Goal: Task Accomplishment & Management: Manage account settings

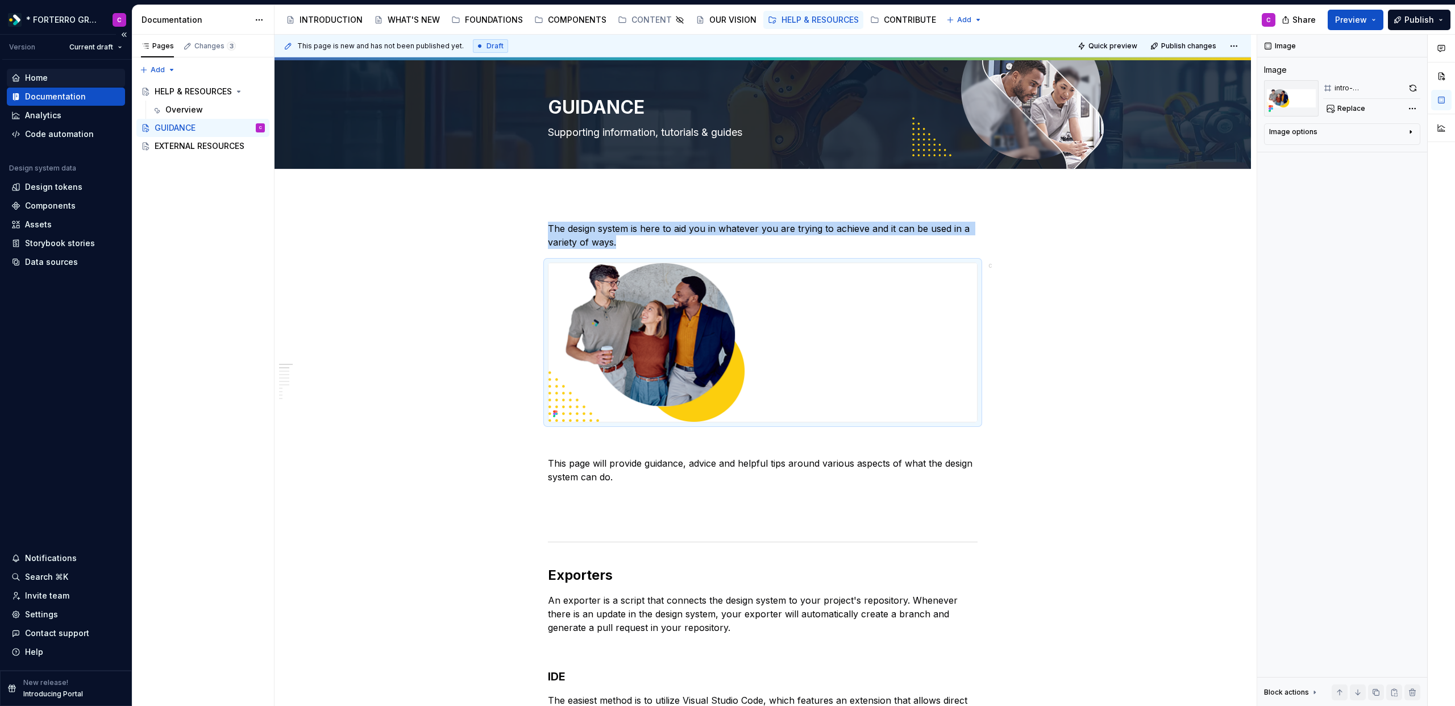
click at [32, 77] on div "Home" at bounding box center [36, 77] width 23 height 11
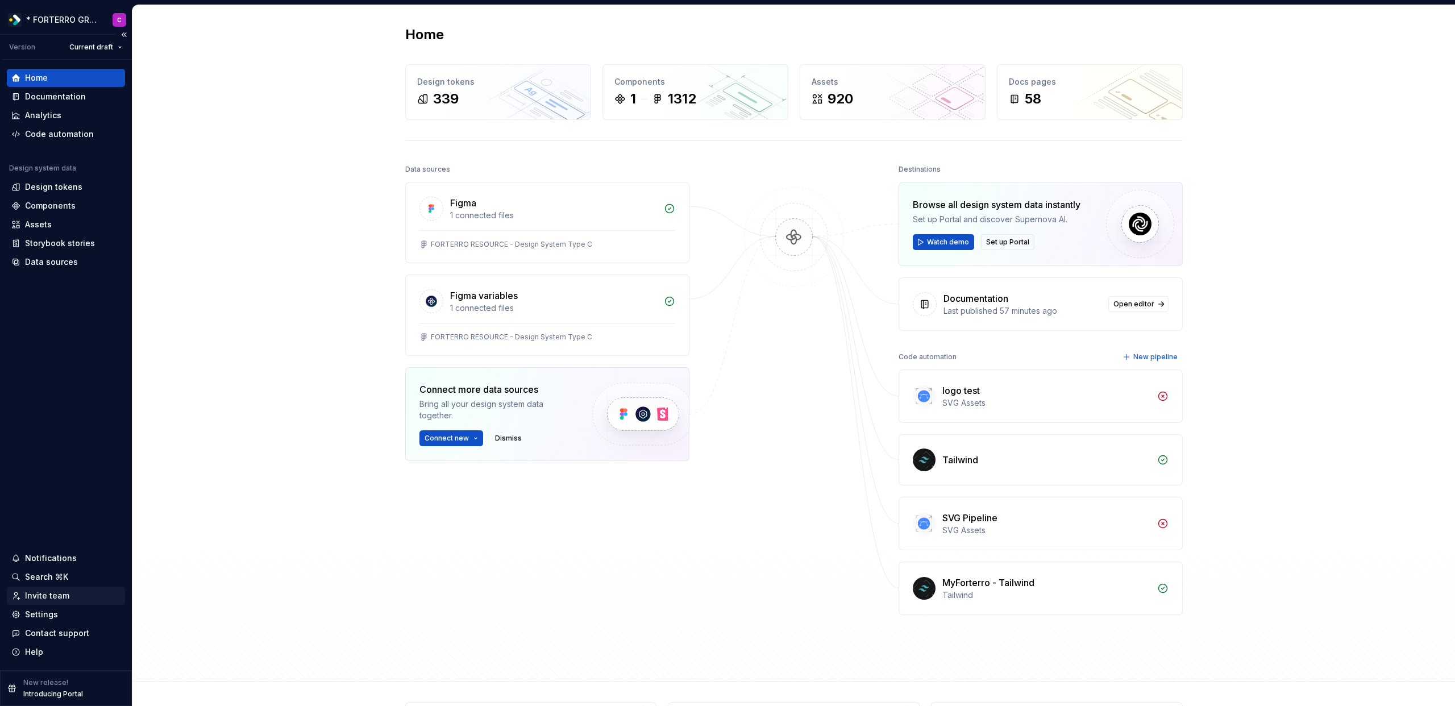
click at [54, 597] on div "Invite team" at bounding box center [47, 595] width 44 height 11
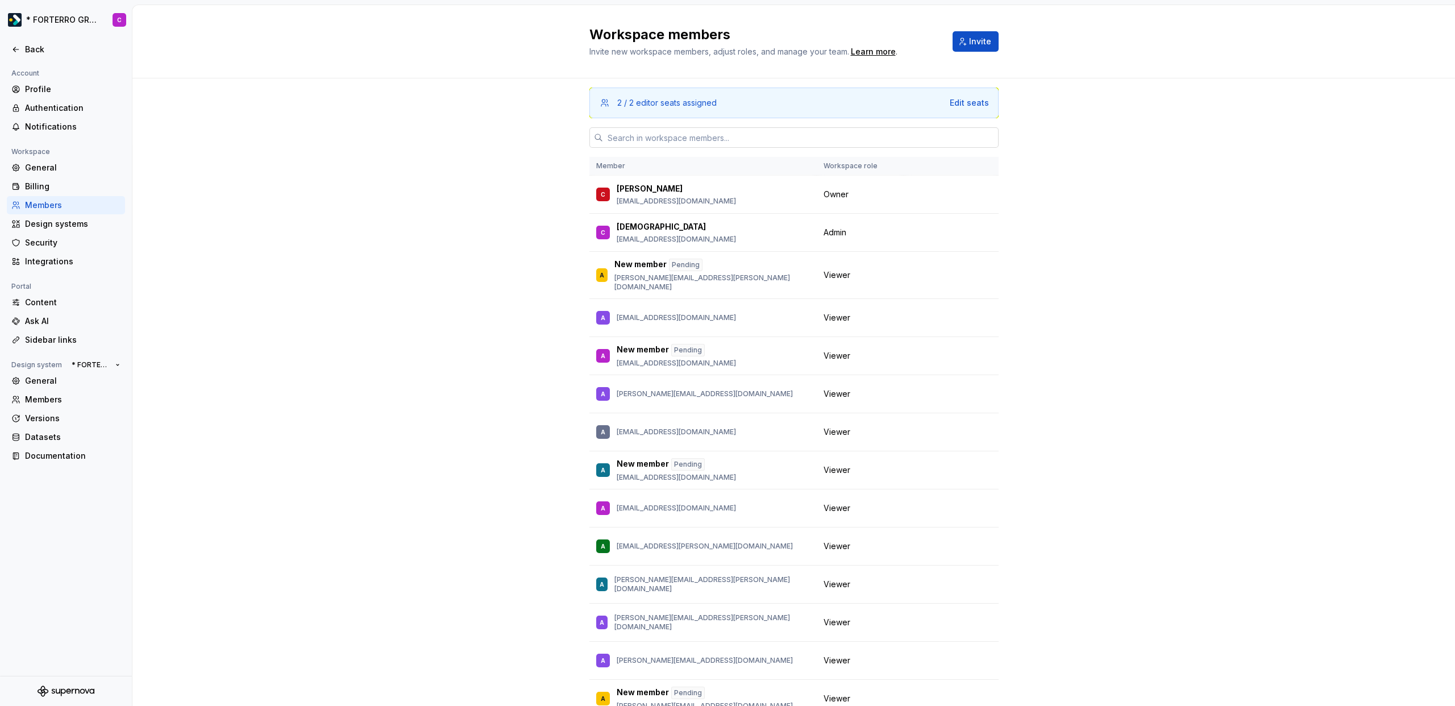
click at [671, 136] on input "text" at bounding box center [801, 137] width 396 height 20
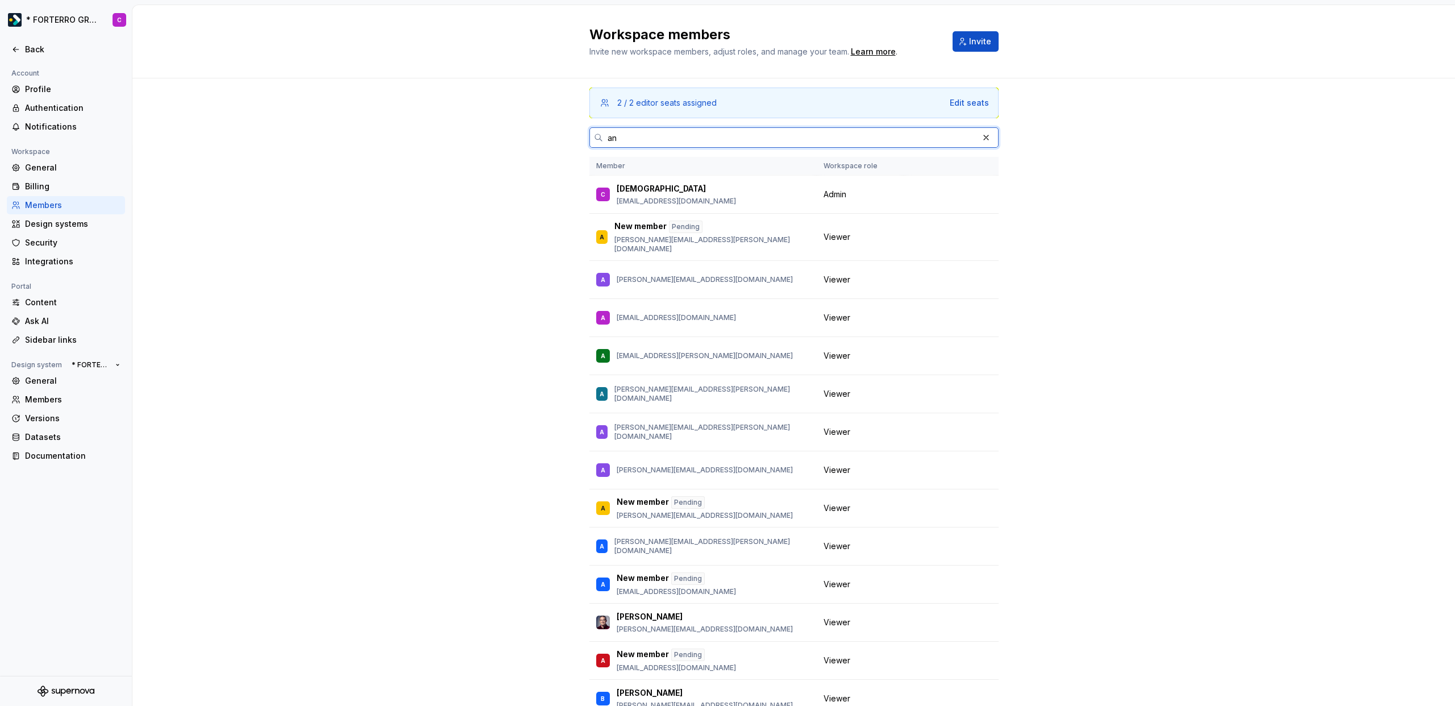
type input "a"
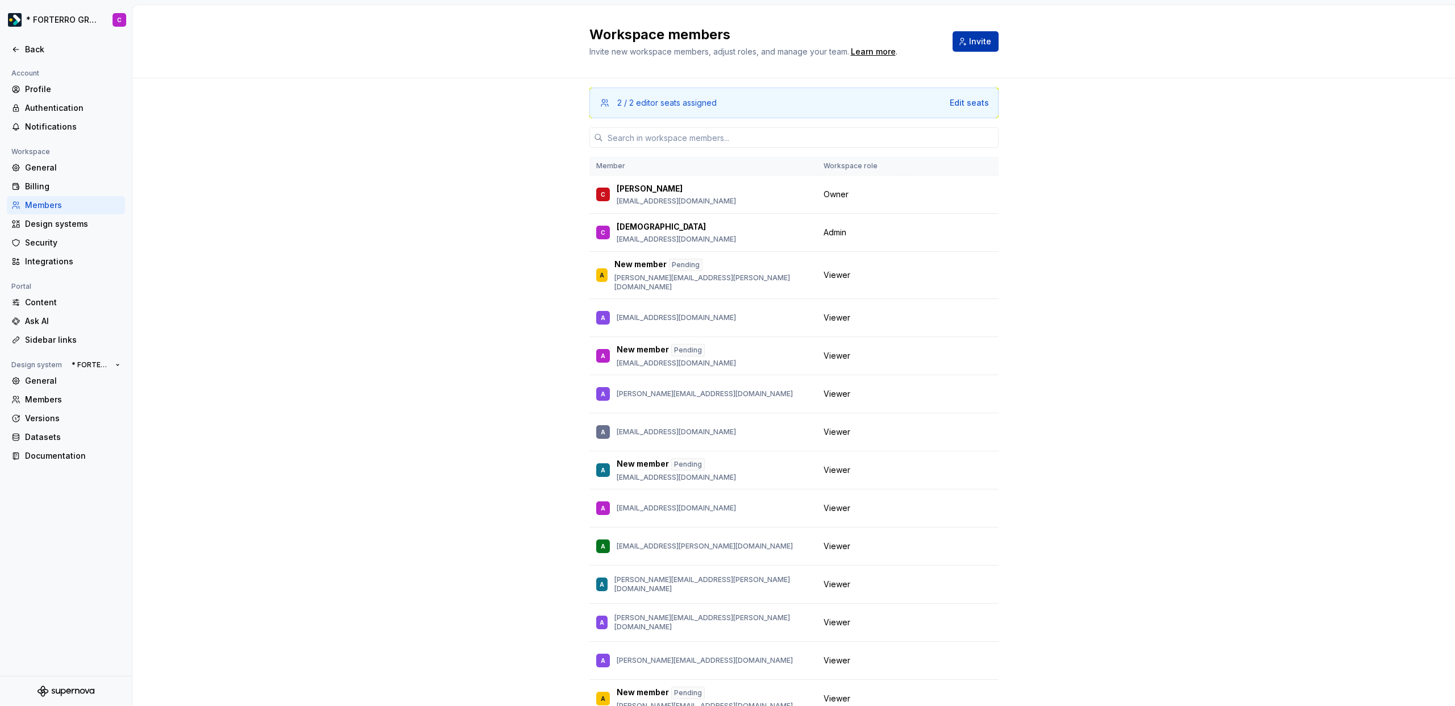
click at [975, 47] on span "Invite" at bounding box center [980, 41] width 22 height 11
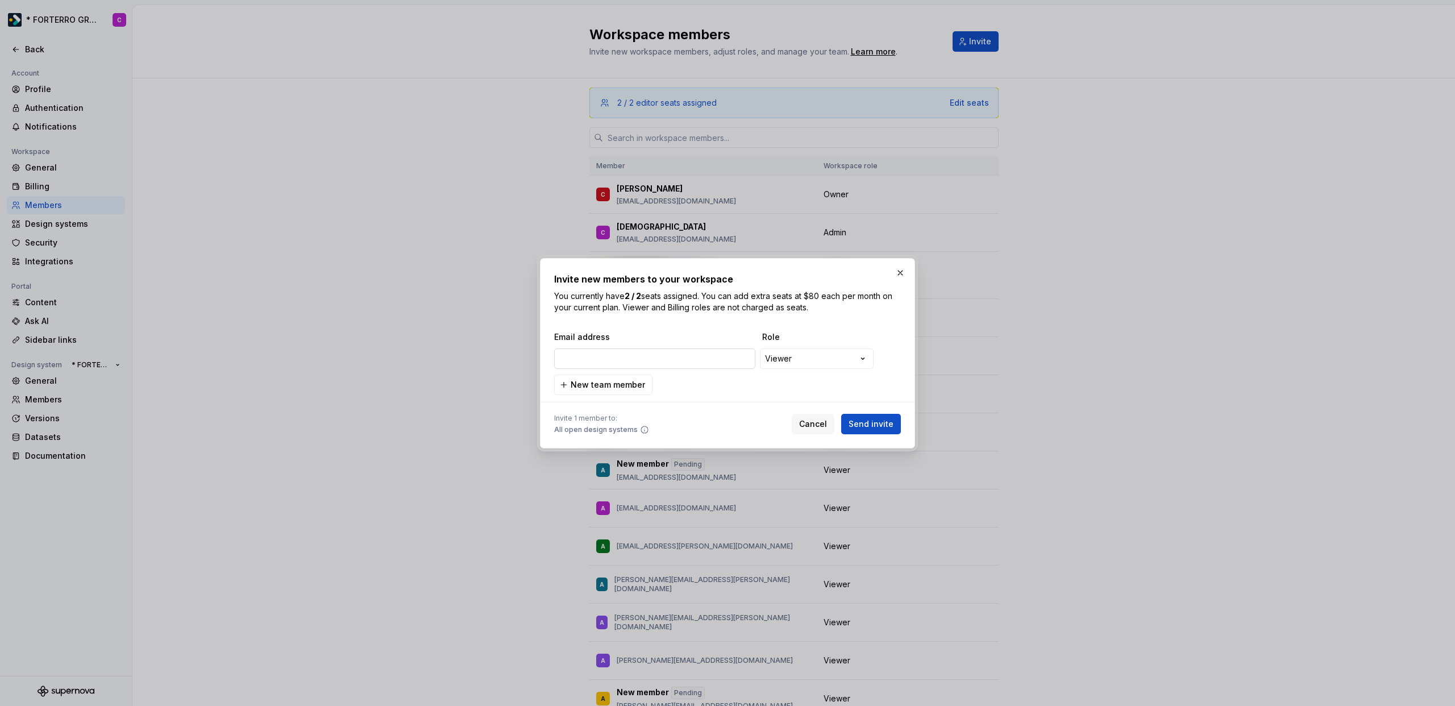
click at [656, 359] on input "email" at bounding box center [654, 358] width 201 height 20
type input "[PERSON_NAME][EMAIL_ADDRESS][DOMAIN_NAME]"
click at [857, 420] on span "Send invite" at bounding box center [871, 423] width 45 height 11
